Goal: Information Seeking & Learning: Learn about a topic

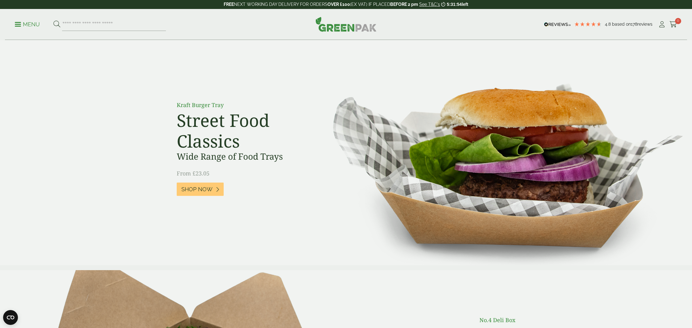
click at [17, 24] on span at bounding box center [18, 24] width 6 height 1
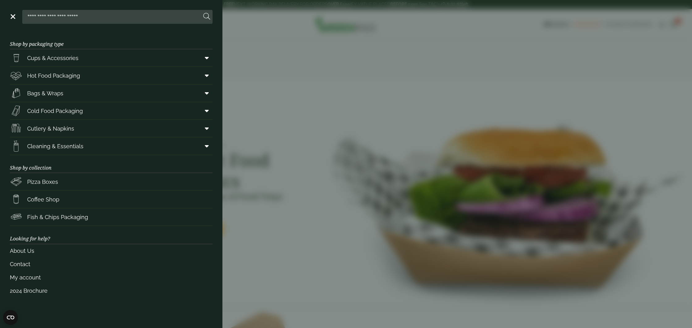
click at [60, 20] on input "search" at bounding box center [113, 16] width 177 height 13
type input "*"
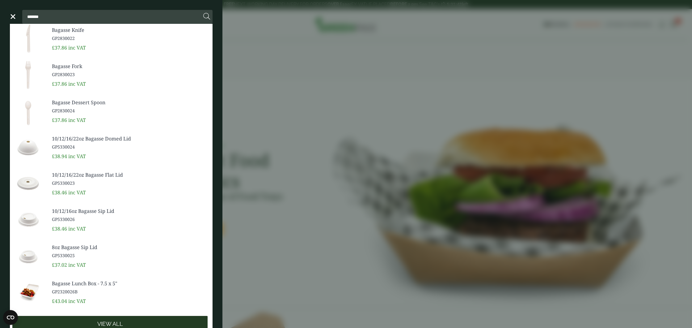
type input "*******"
click at [120, 321] on span "View all" at bounding box center [110, 323] width 26 height 7
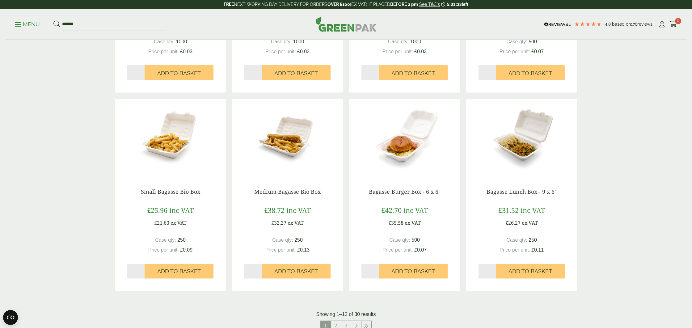
scroll to position [456, 0]
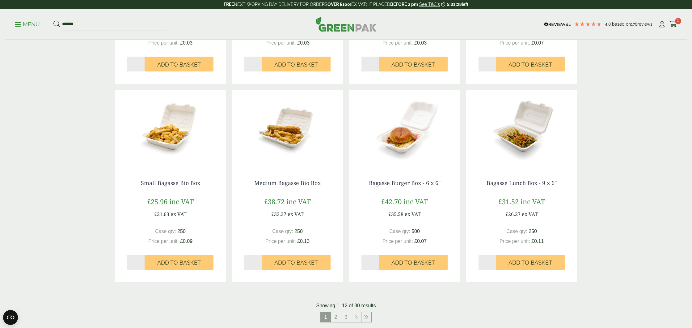
click at [413, 138] on img at bounding box center [404, 128] width 111 height 77
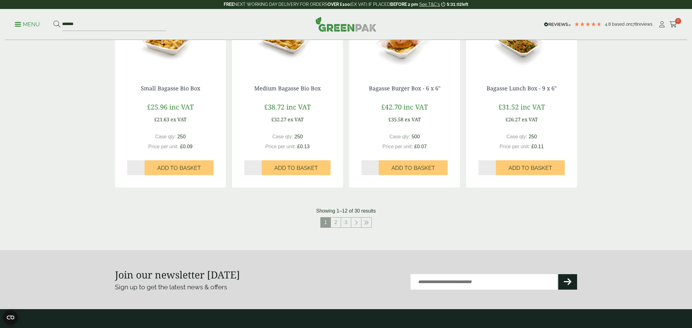
scroll to position [552, 0]
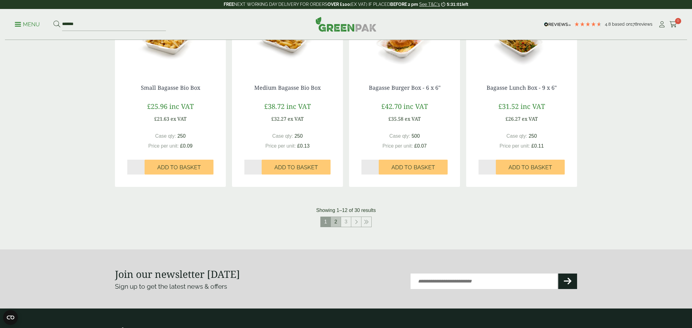
click at [336, 219] on link "2" at bounding box center [336, 222] width 10 height 10
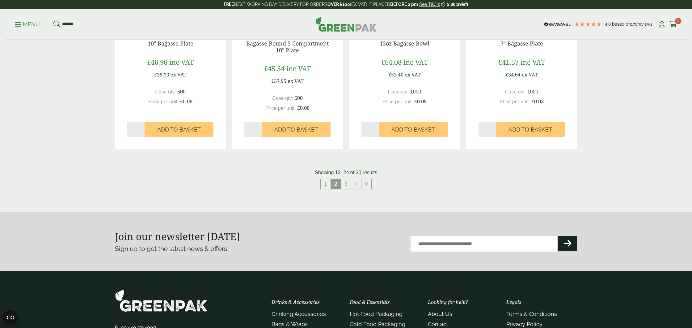
scroll to position [609, 0]
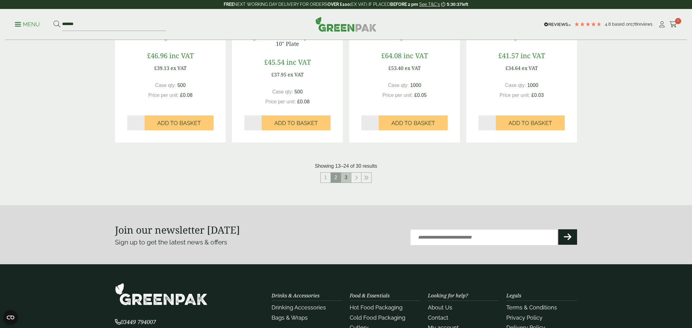
click at [345, 176] on link "3" at bounding box center [346, 177] width 10 height 10
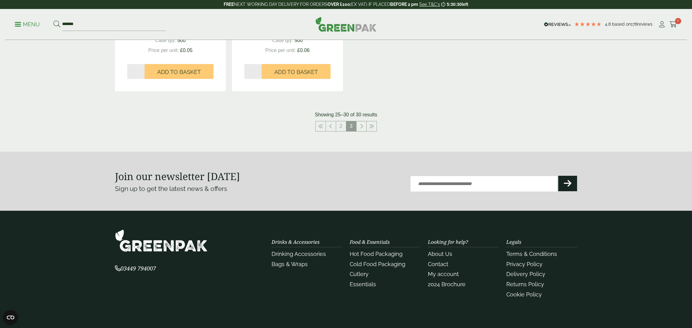
scroll to position [498, 0]
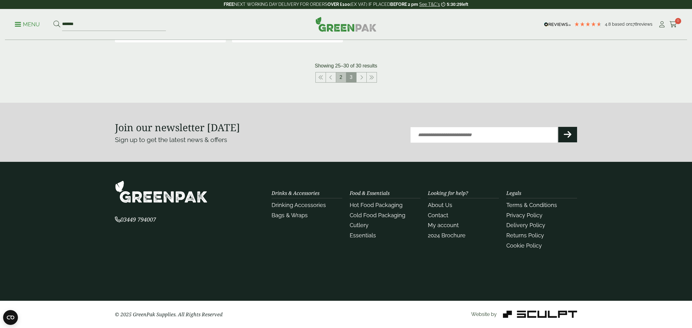
click at [342, 80] on link "2" at bounding box center [341, 77] width 10 height 10
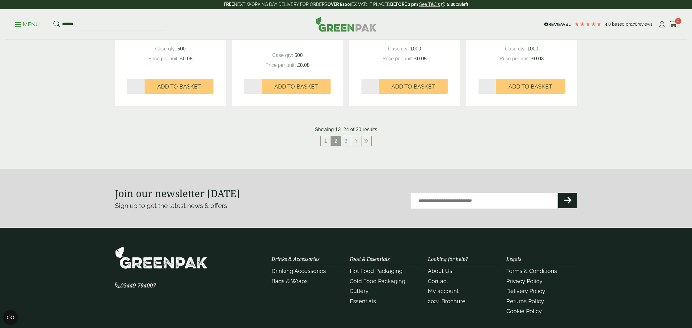
scroll to position [710, 0]
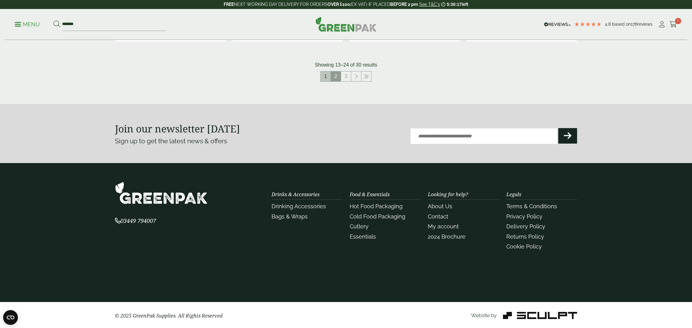
click at [327, 79] on link "1" at bounding box center [326, 76] width 10 height 10
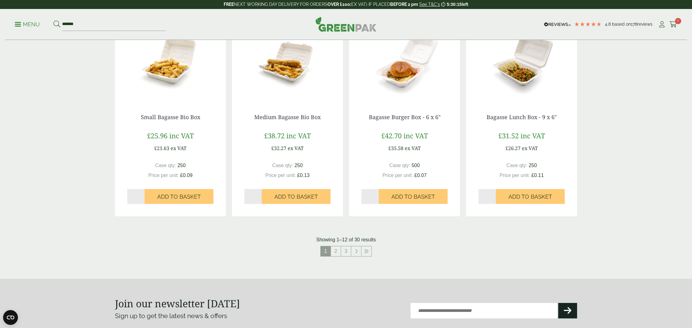
scroll to position [454, 0]
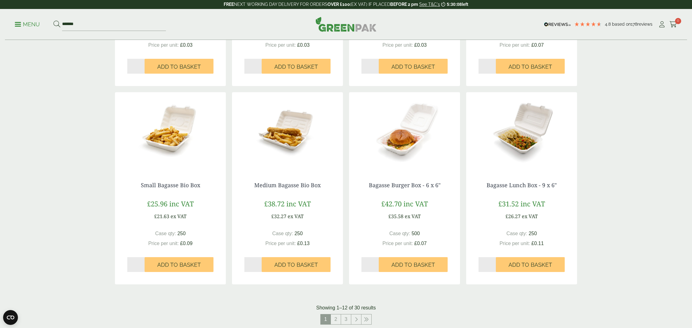
click at [293, 140] on img at bounding box center [287, 130] width 111 height 77
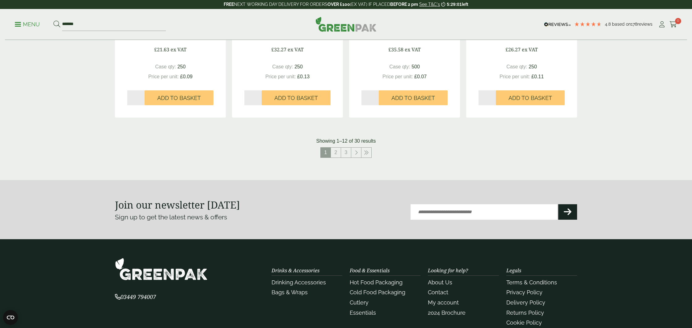
scroll to position [623, 0]
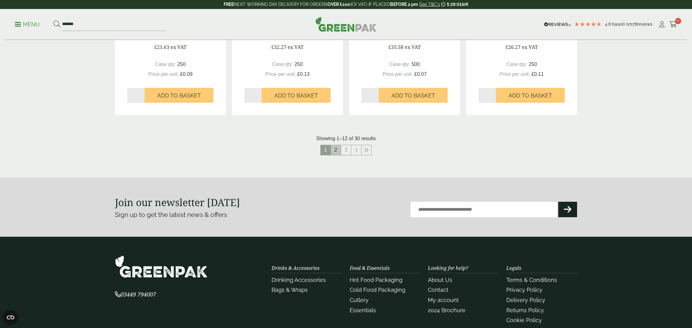
click at [338, 151] on link "2" at bounding box center [336, 150] width 10 height 10
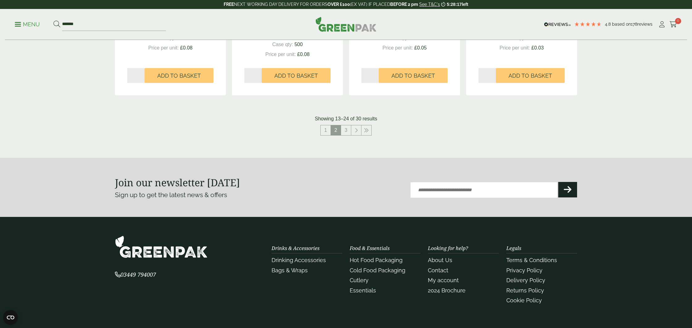
scroll to position [608, 0]
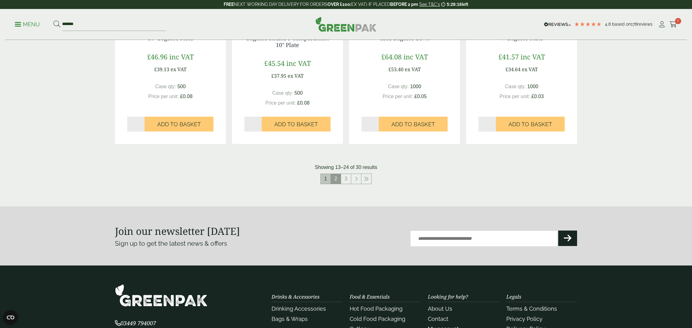
click at [323, 179] on link "1" at bounding box center [326, 179] width 10 height 10
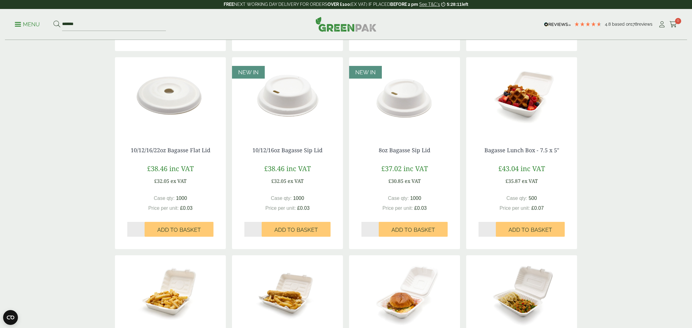
scroll to position [292, 0]
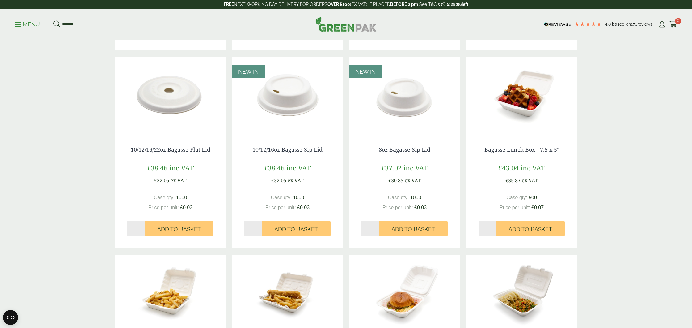
click at [525, 111] on img at bounding box center [521, 95] width 111 height 77
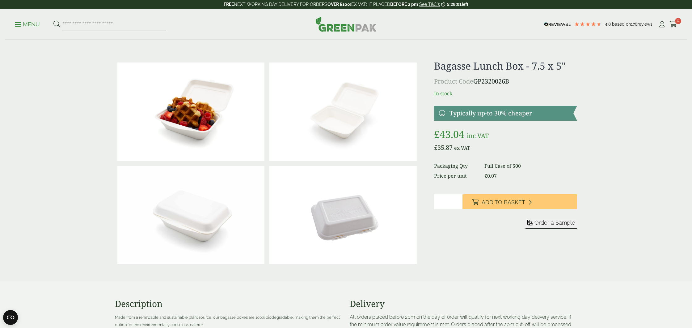
drag, startPoint x: 475, startPoint y: 81, endPoint x: 510, endPoint y: 81, distance: 34.3
click at [512, 81] on p "Product Code GP2320026B" at bounding box center [505, 81] width 143 height 9
copy p "GP2320026B"
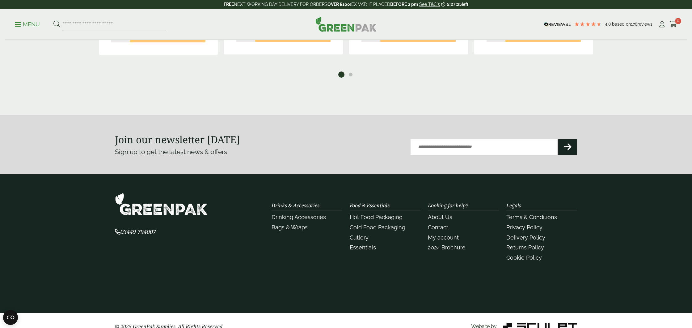
scroll to position [668, 0]
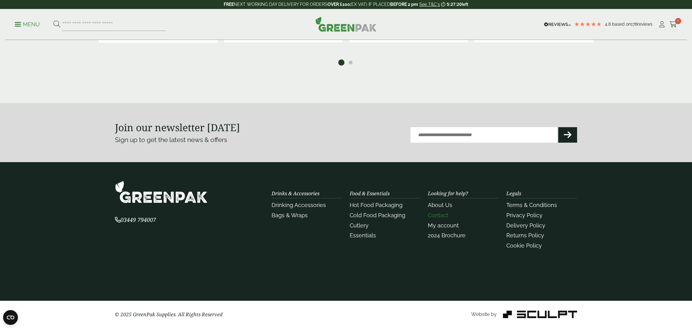
click at [442, 216] on link "Contact" at bounding box center [438, 215] width 20 height 6
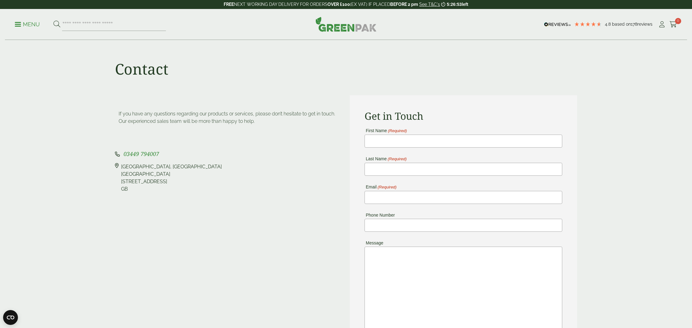
click at [15, 23] on p "Menu" at bounding box center [27, 24] width 25 height 7
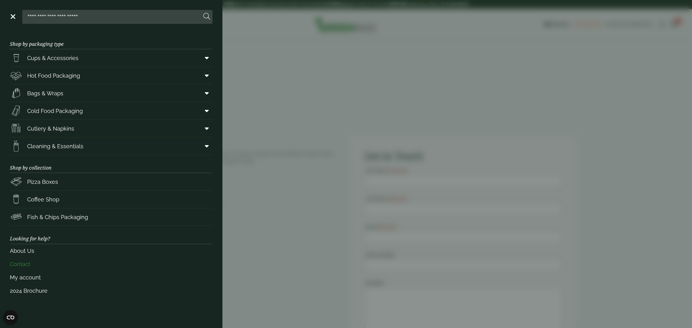
click at [27, 264] on link "Contact" at bounding box center [111, 263] width 203 height 13
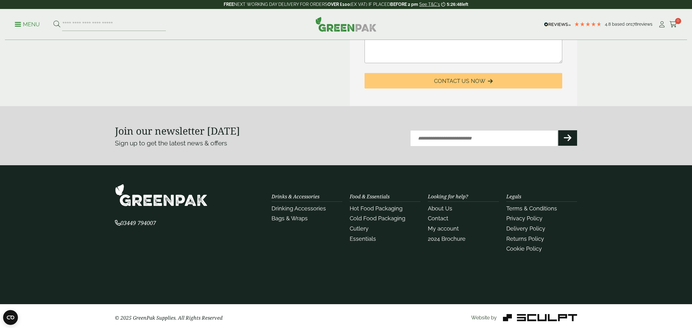
scroll to position [276, 0]
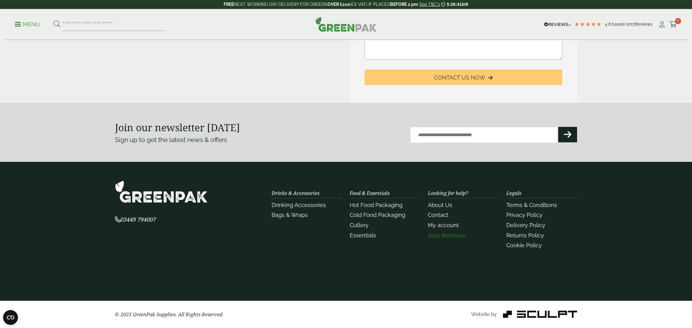
click at [450, 237] on link "2024 Brochure" at bounding box center [447, 235] width 38 height 6
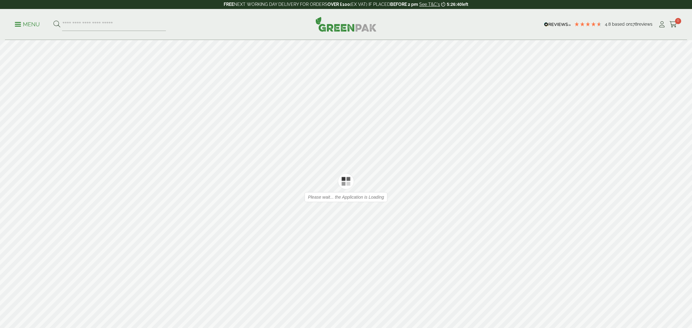
type input "*"
type input "**"
click at [682, 187] on icon at bounding box center [683, 188] width 6 height 16
type input "*"
drag, startPoint x: 363, startPoint y: 268, endPoint x: 371, endPoint y: 268, distance: 7.4
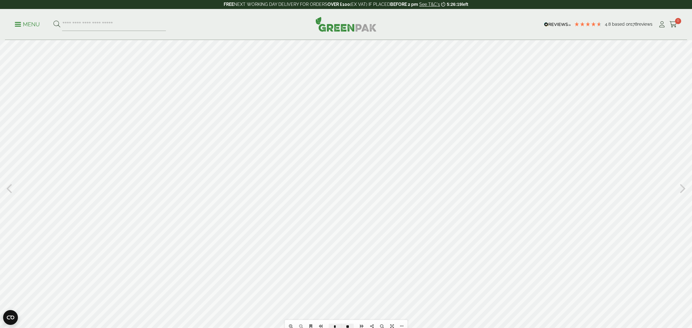
click at [371, 268] on div at bounding box center [346, 187] width 692 height 295
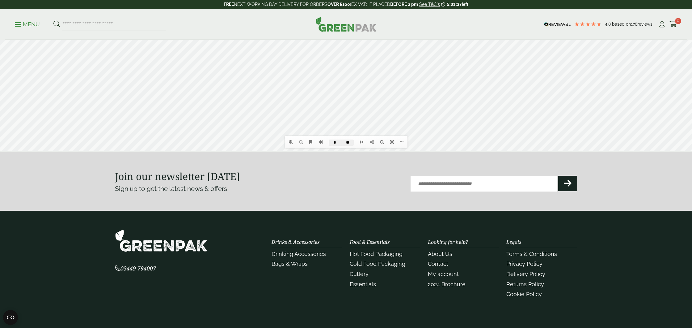
scroll to position [181, 0]
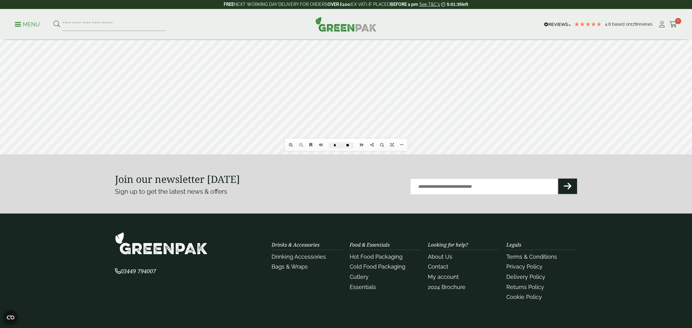
drag, startPoint x: 363, startPoint y: 86, endPoint x: 387, endPoint y: 87, distance: 24.1
click at [386, 87] on div at bounding box center [346, 6] width 692 height 295
click at [387, 87] on div at bounding box center [346, 6] width 692 height 295
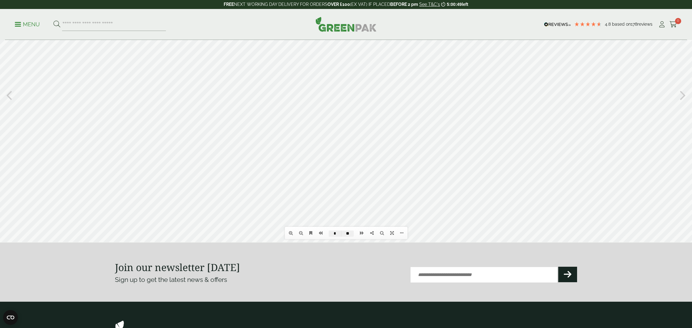
scroll to position [159, 0]
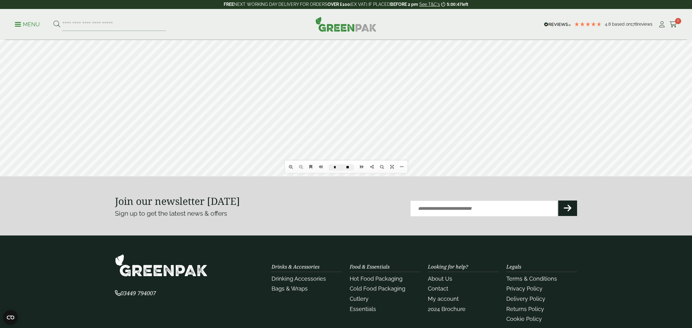
drag, startPoint x: 361, startPoint y: 109, endPoint x: 420, endPoint y: 111, distance: 58.4
click at [415, 110] on div at bounding box center [346, 28] width 692 height 295
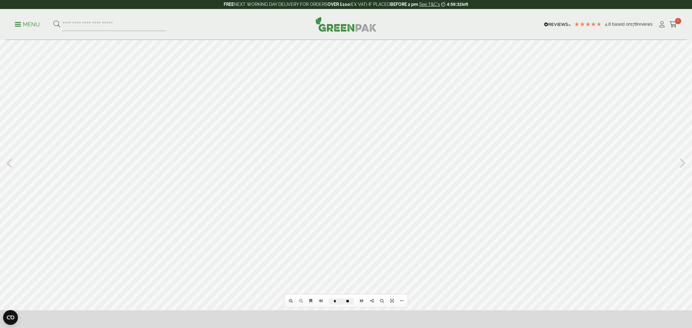
scroll to position [0, 0]
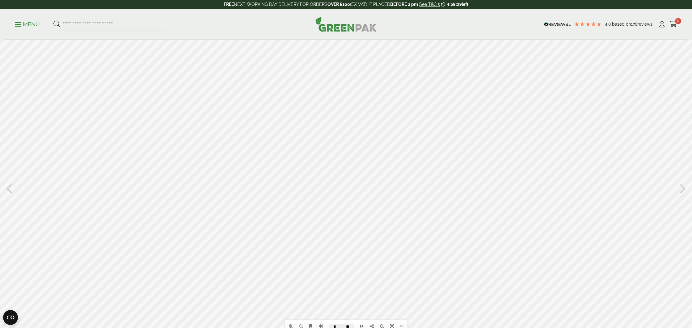
drag, startPoint x: 362, startPoint y: 267, endPoint x: 385, endPoint y: 268, distance: 23.2
click at [385, 268] on div at bounding box center [346, 187] width 692 height 295
